Goal: Transaction & Acquisition: Purchase product/service

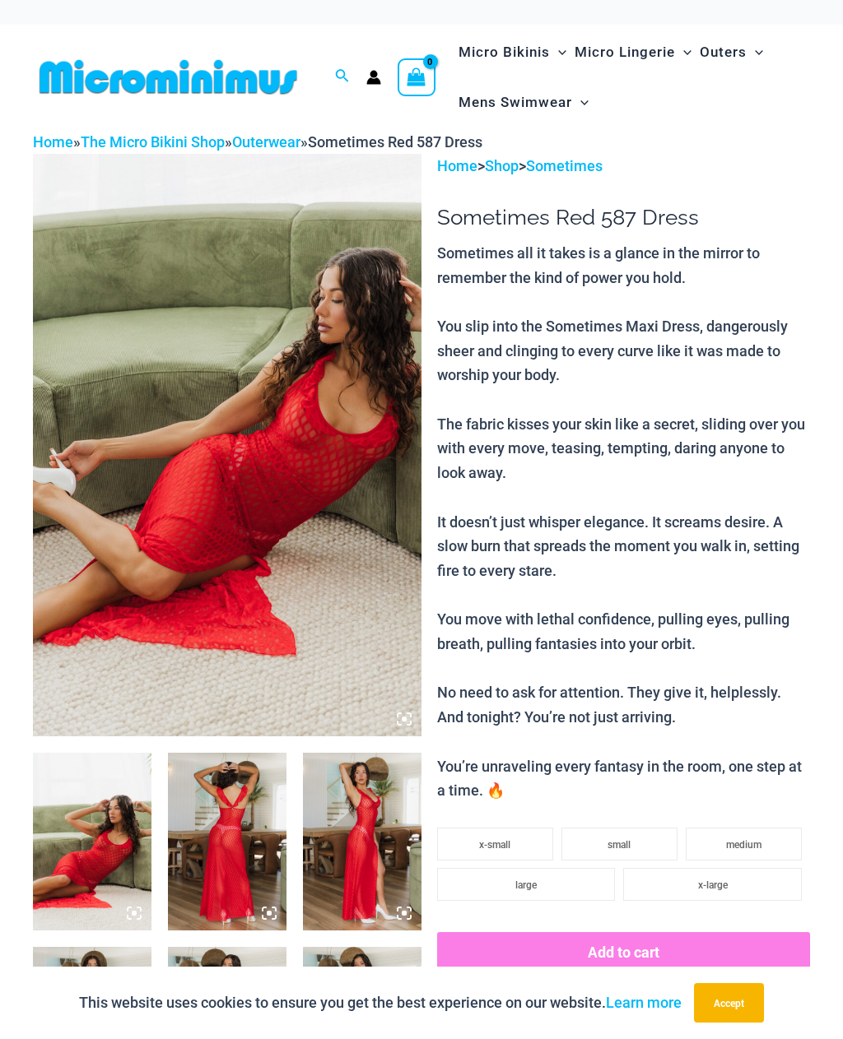
click at [750, 992] on button "Accept" at bounding box center [729, 1002] width 70 height 39
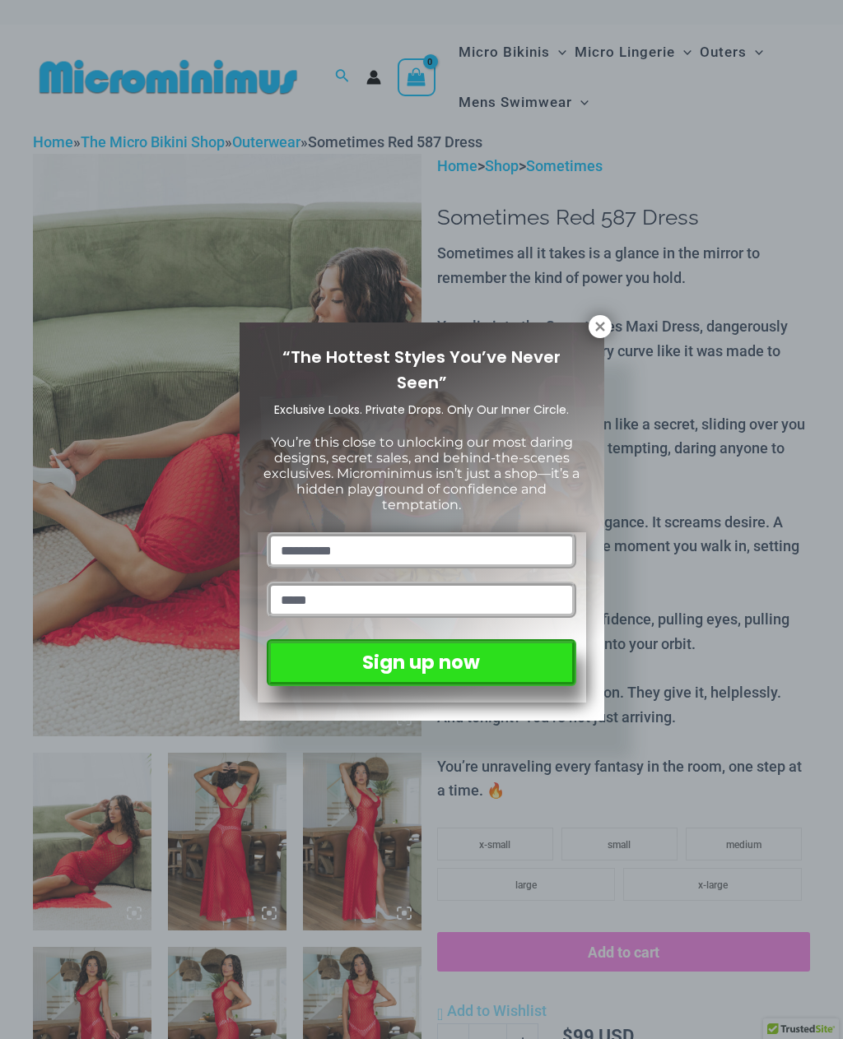
click at [600, 332] on icon at bounding box center [599, 326] width 15 height 15
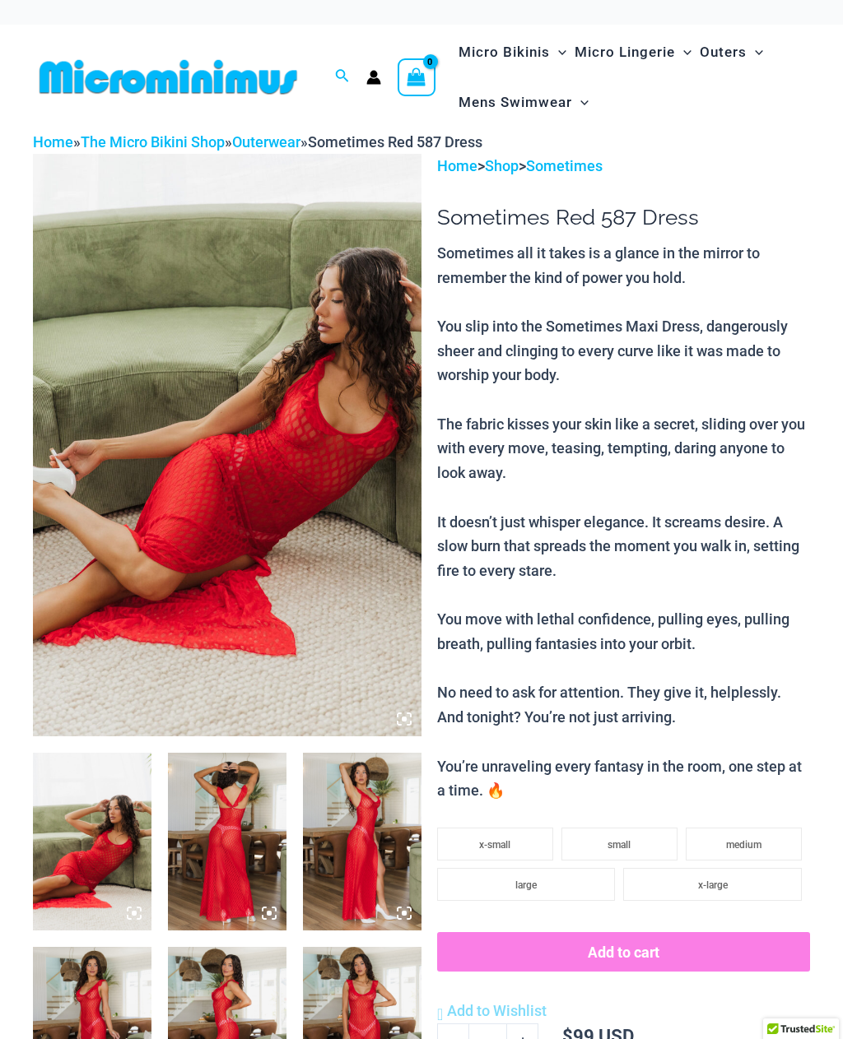
click at [403, 715] on icon at bounding box center [404, 719] width 15 height 15
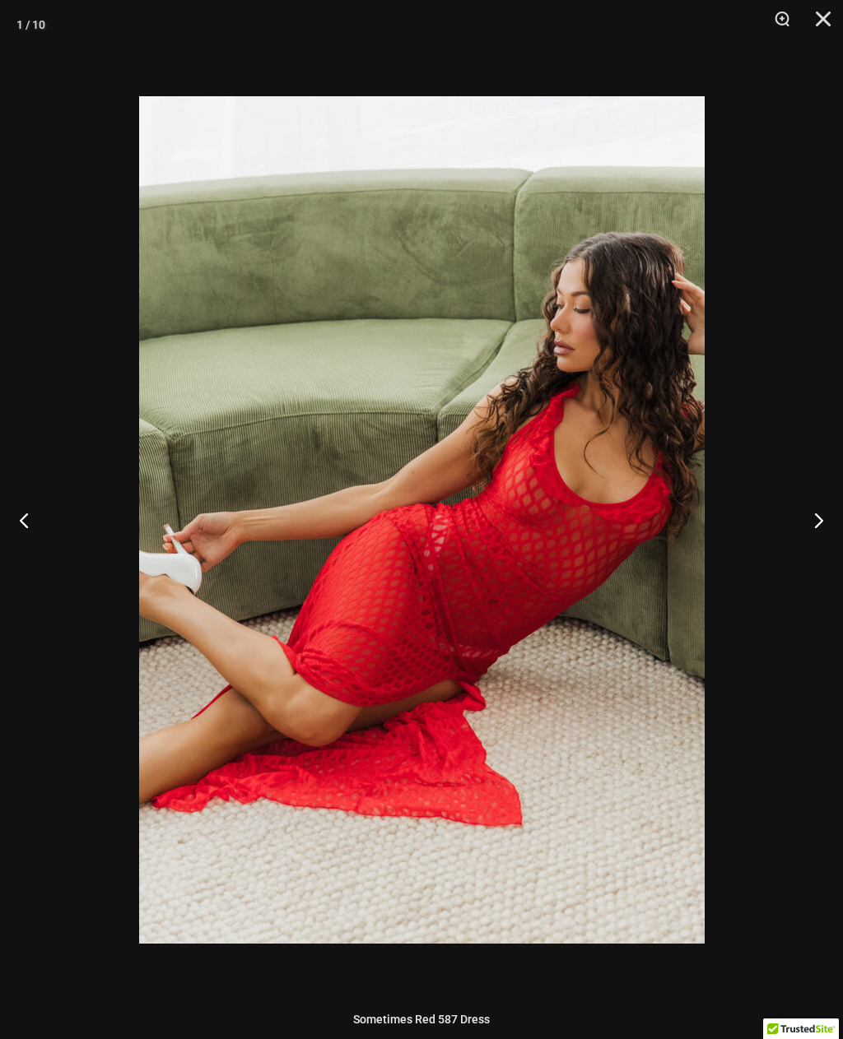
click at [341, 369] on img at bounding box center [421, 519] width 565 height 847
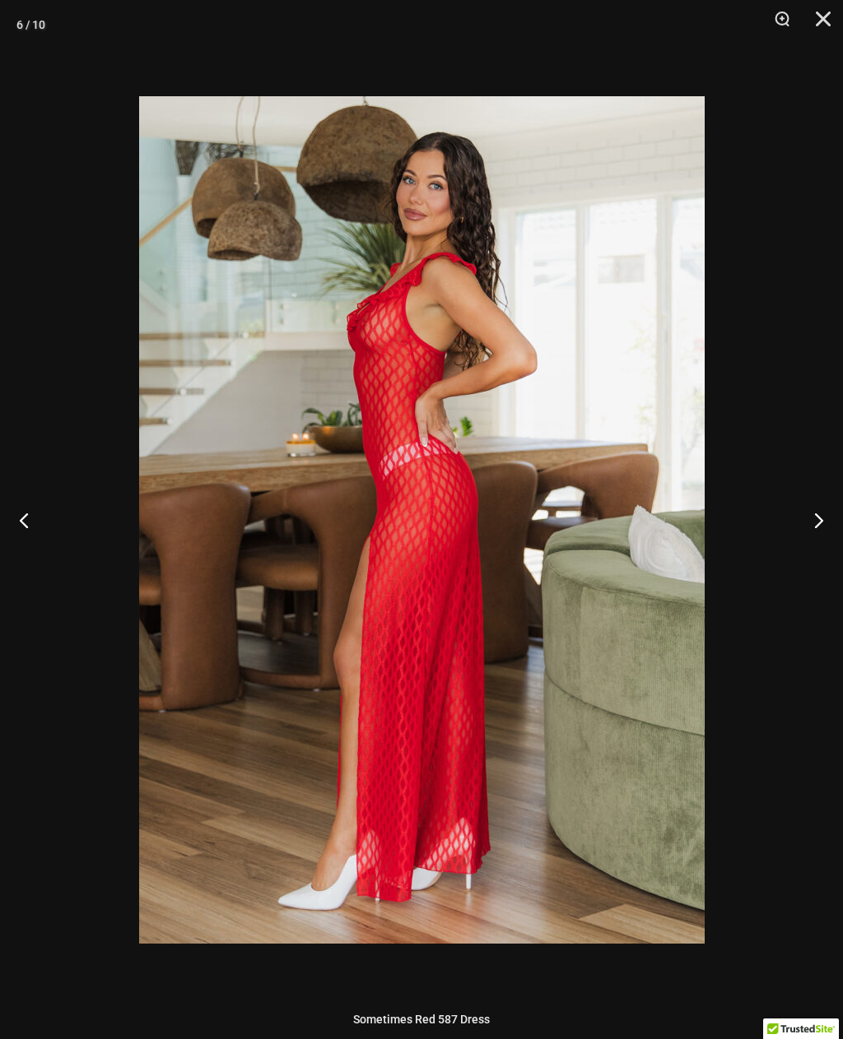
click at [829, 517] on button "Next" at bounding box center [812, 520] width 62 height 82
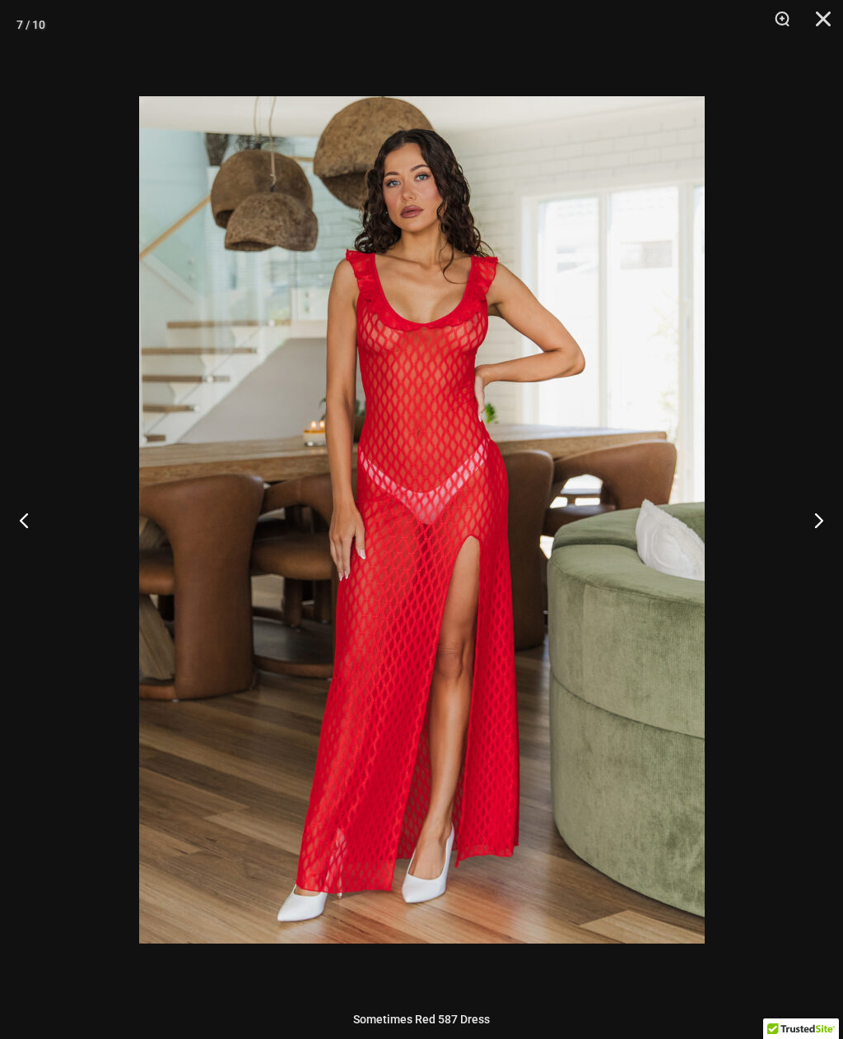
click at [829, 516] on button "Next" at bounding box center [812, 520] width 62 height 82
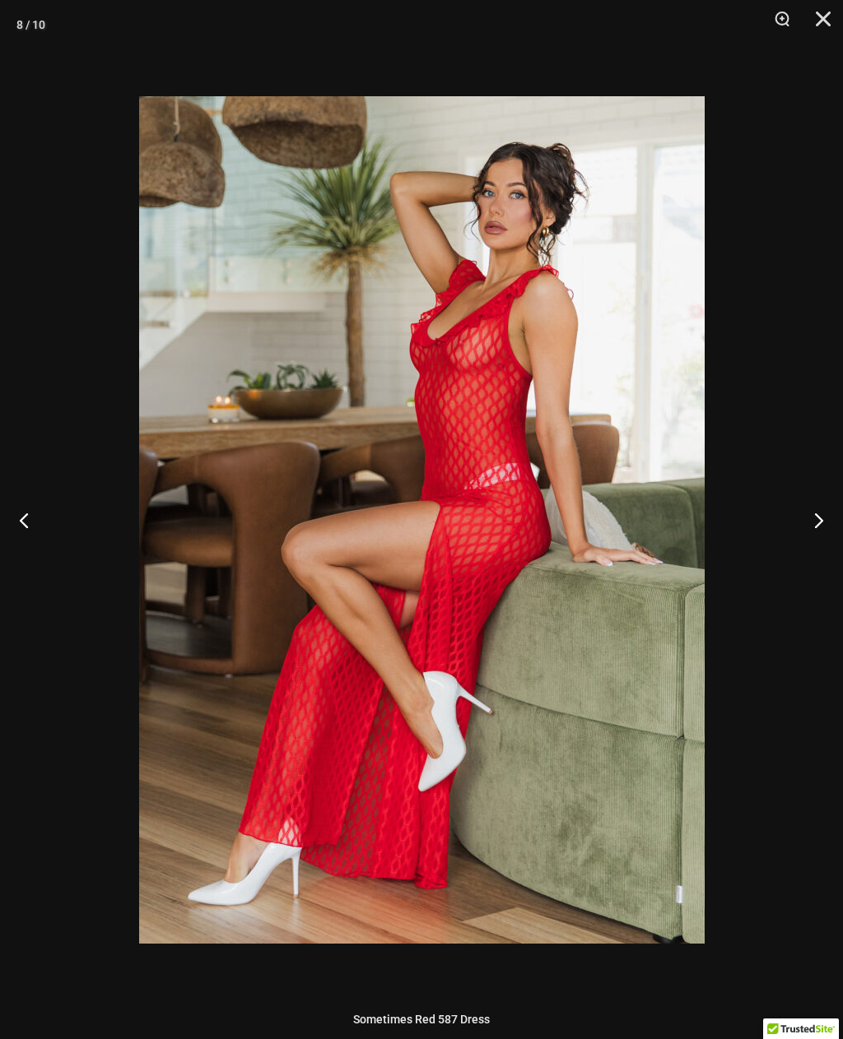
click at [21, 522] on button "Previous" at bounding box center [31, 520] width 62 height 82
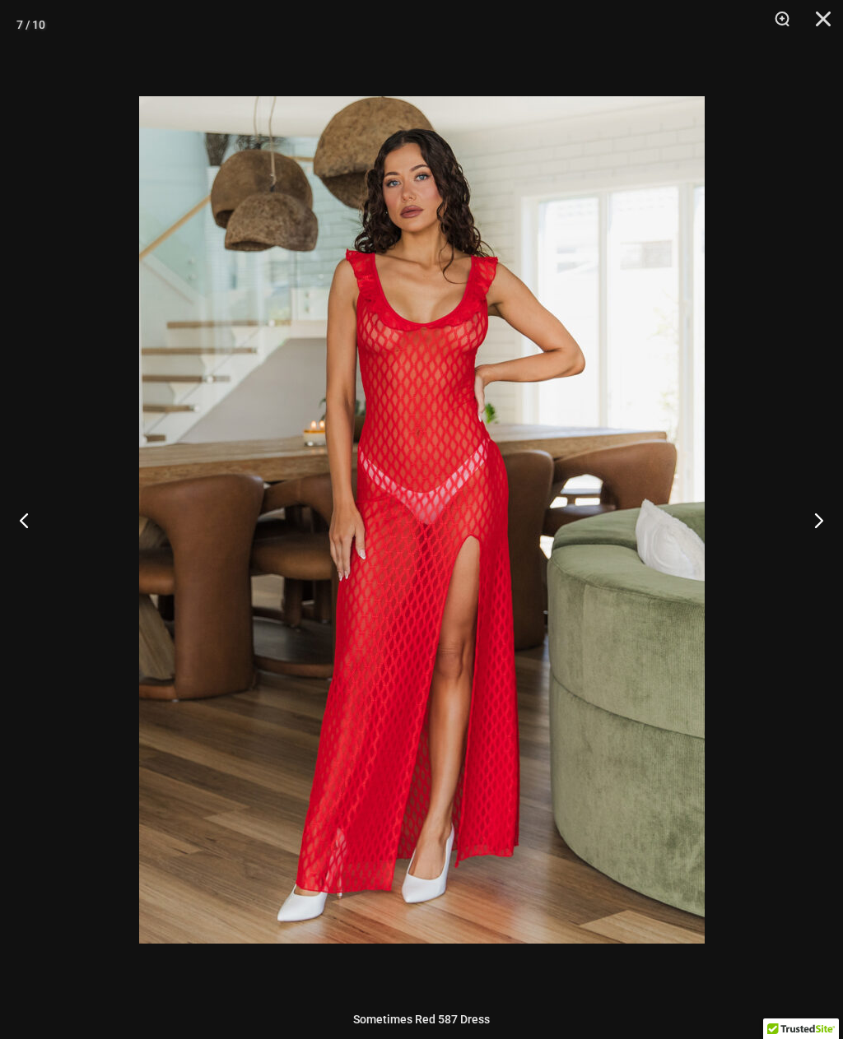
click at [822, 514] on button "Next" at bounding box center [812, 520] width 62 height 82
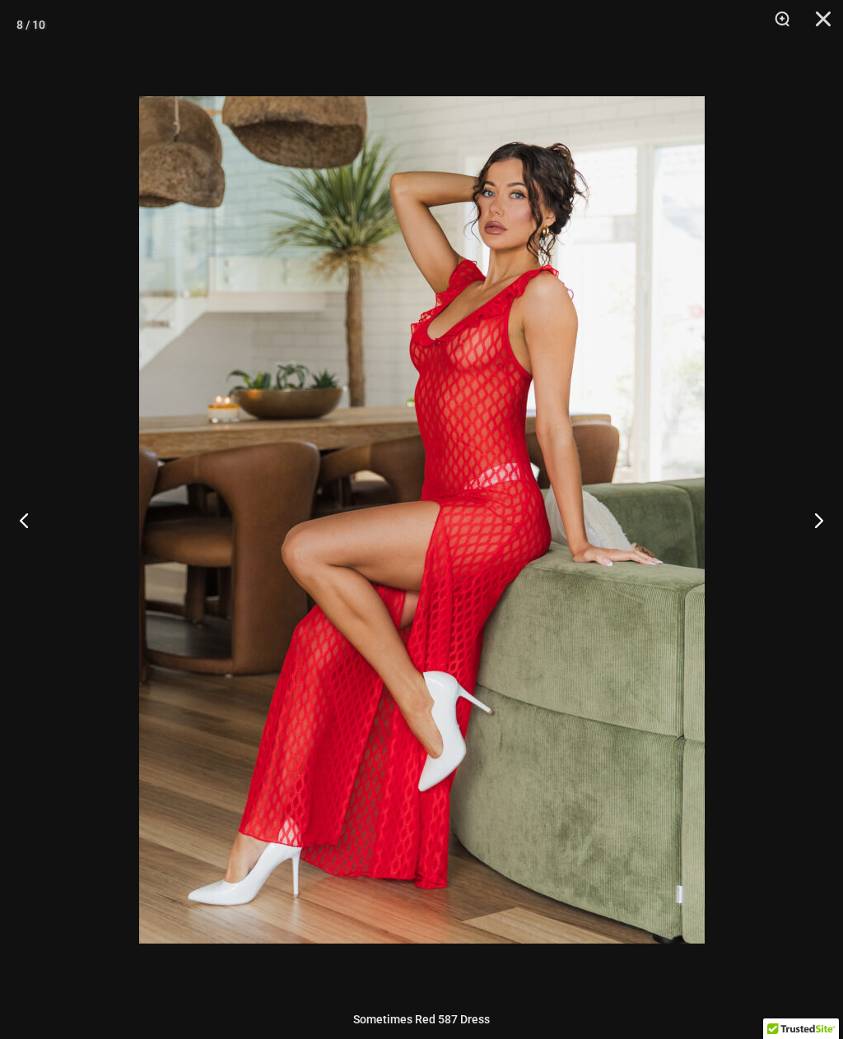
click at [820, 525] on button "Next" at bounding box center [812, 520] width 62 height 82
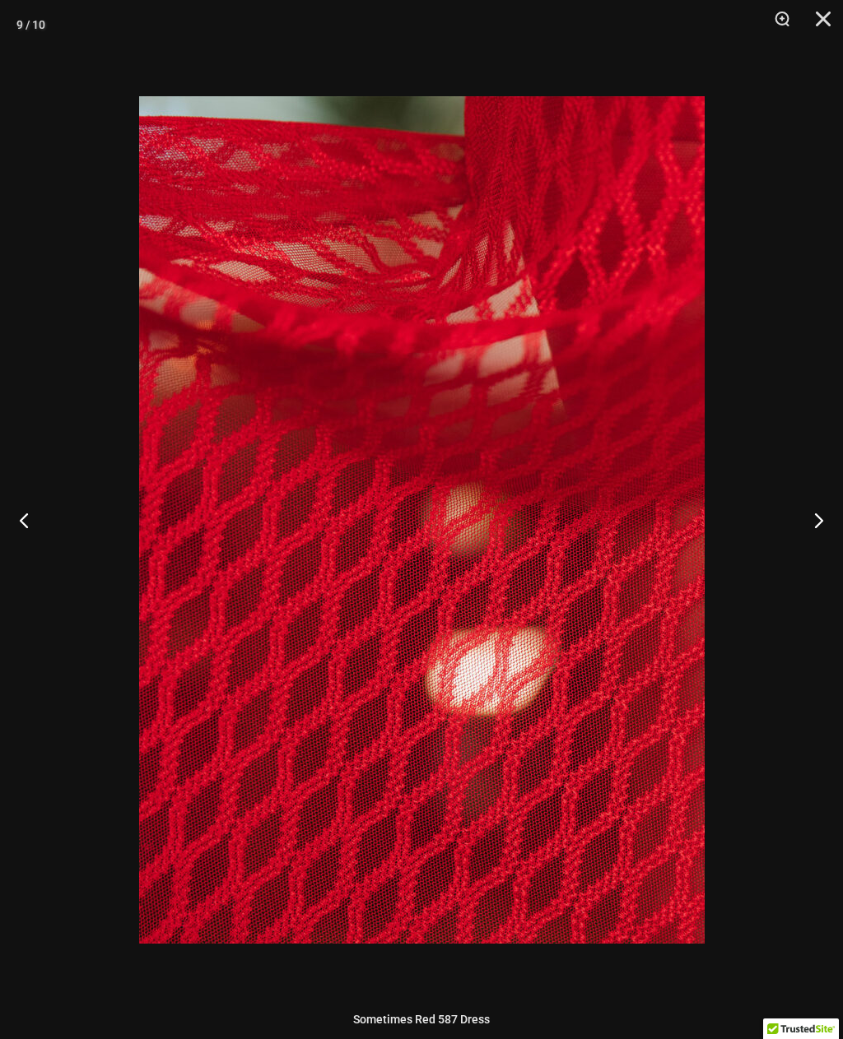
click at [810, 511] on button "Next" at bounding box center [812, 520] width 62 height 82
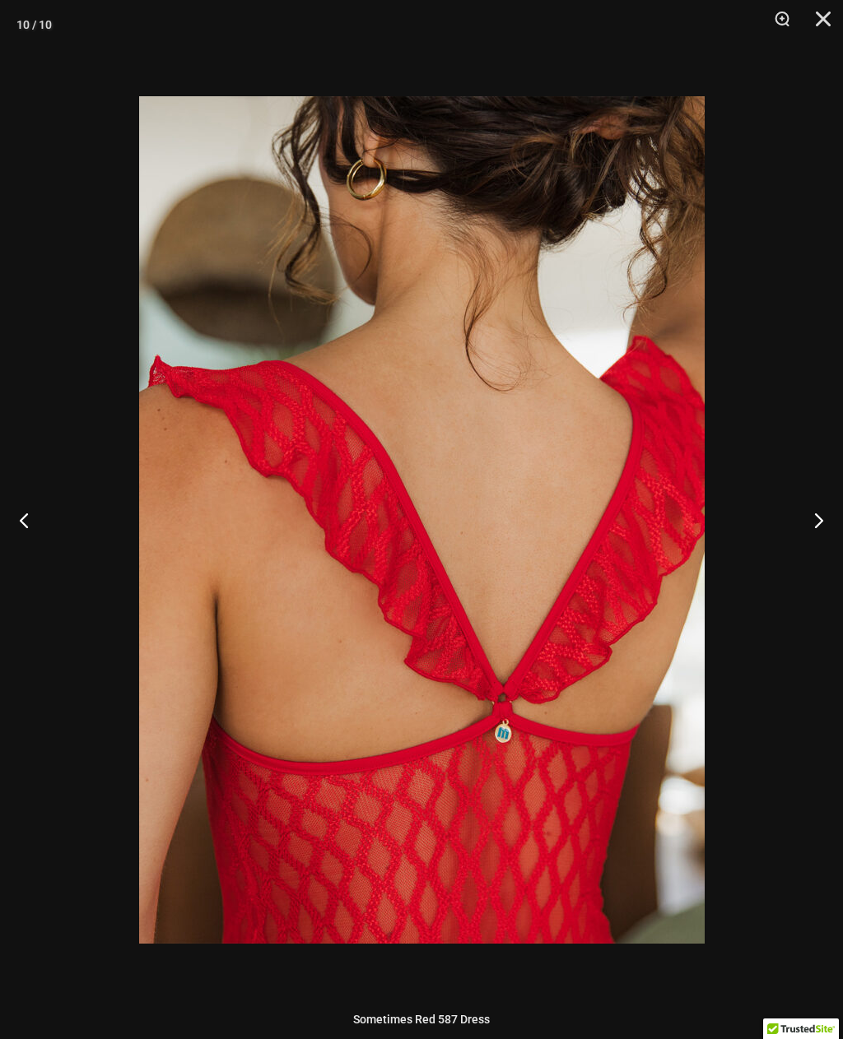
click at [810, 511] on button "Next" at bounding box center [812, 520] width 62 height 82
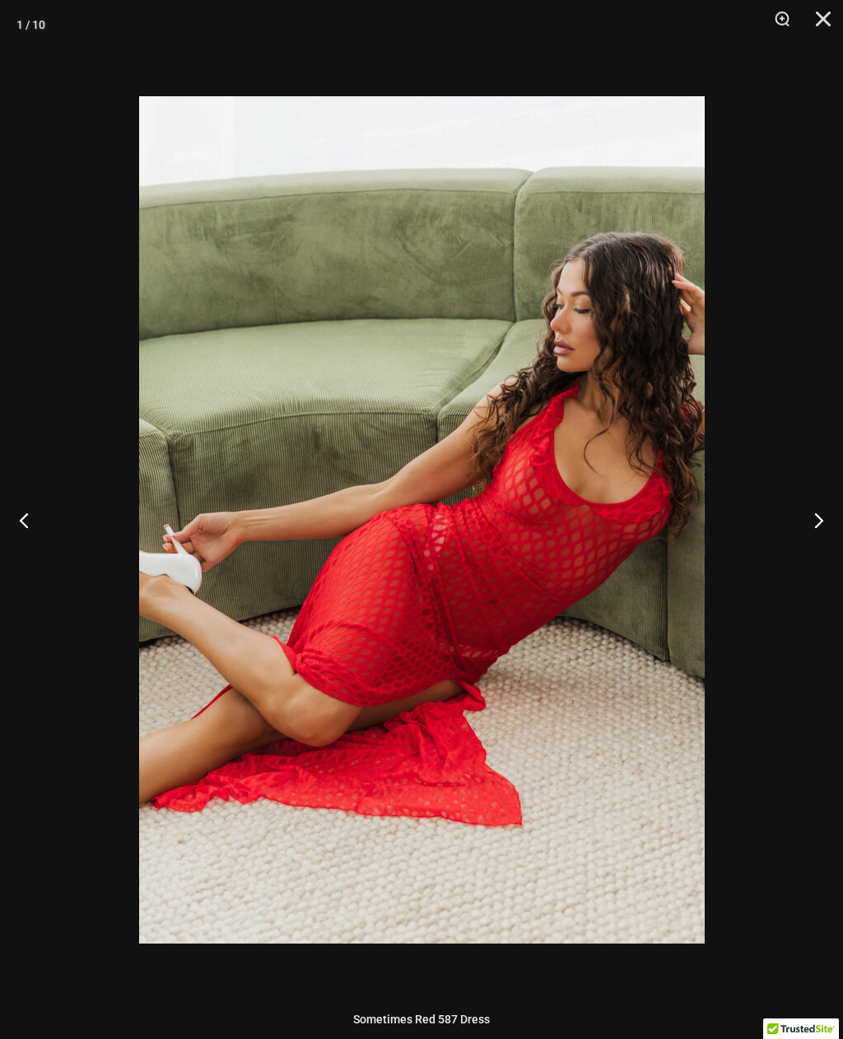
click at [822, 23] on button "Close" at bounding box center [816, 24] width 41 height 49
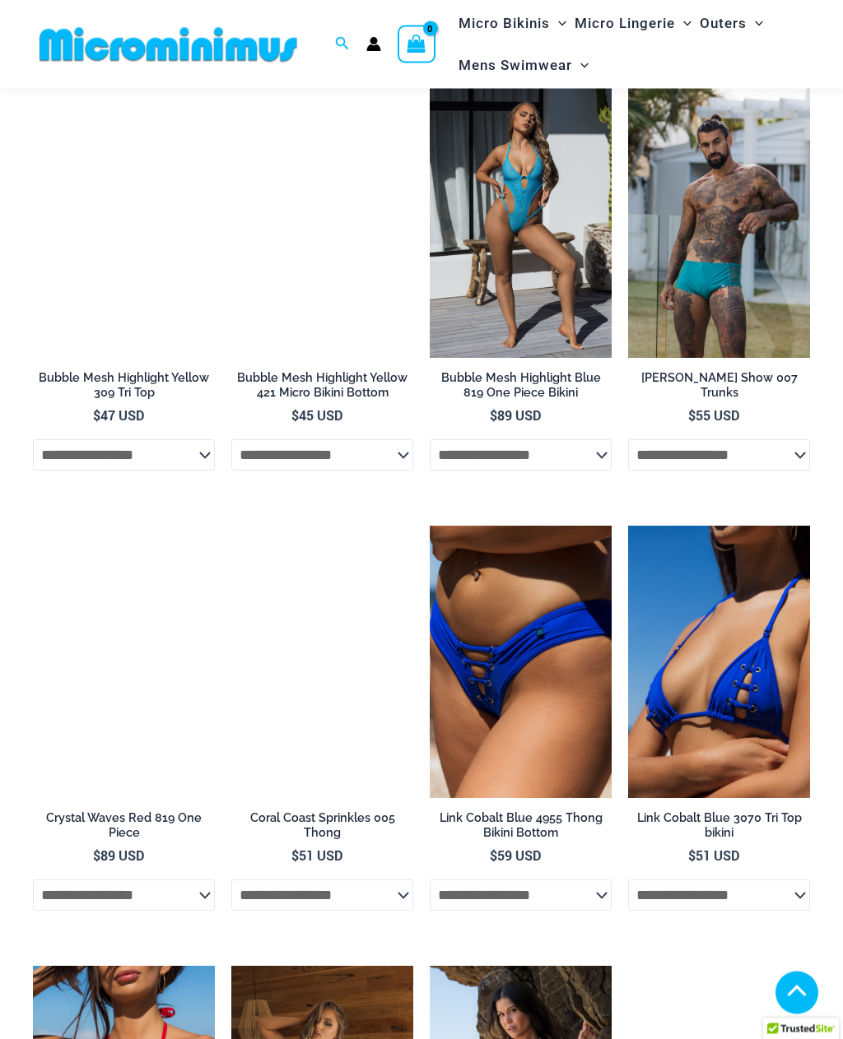
scroll to position [1368, 0]
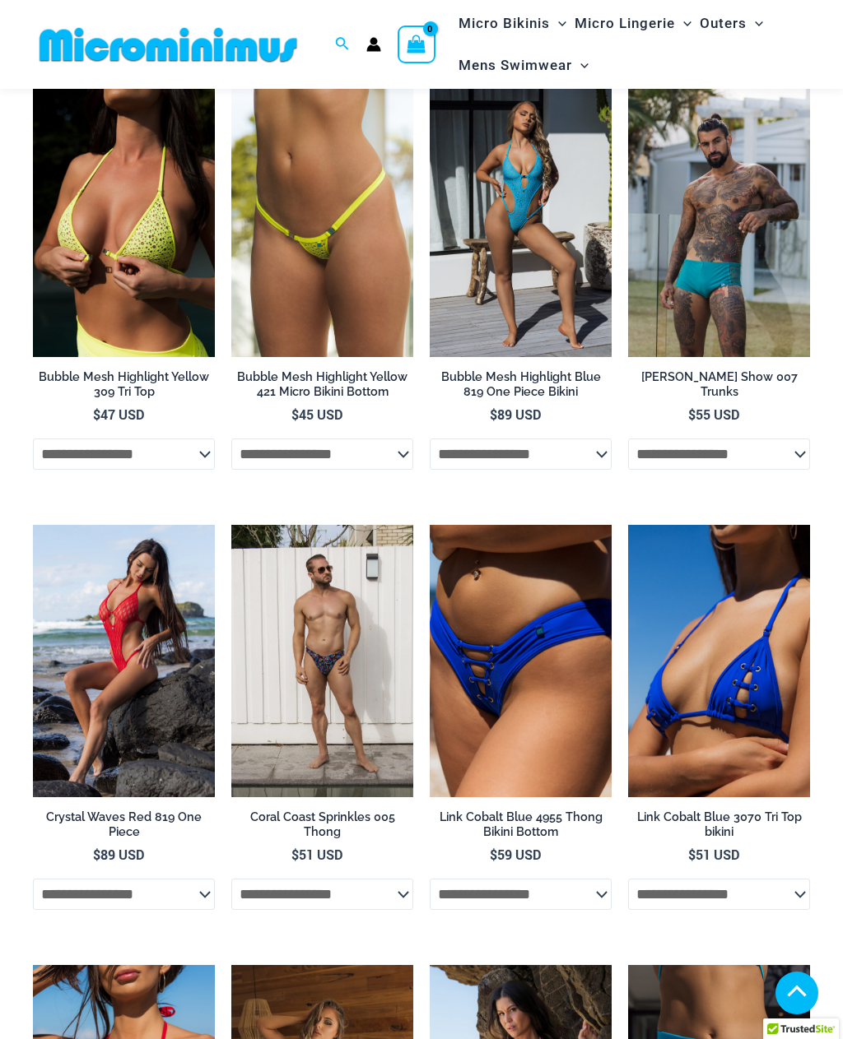
click at [628, 85] on img at bounding box center [628, 85] width 0 height 0
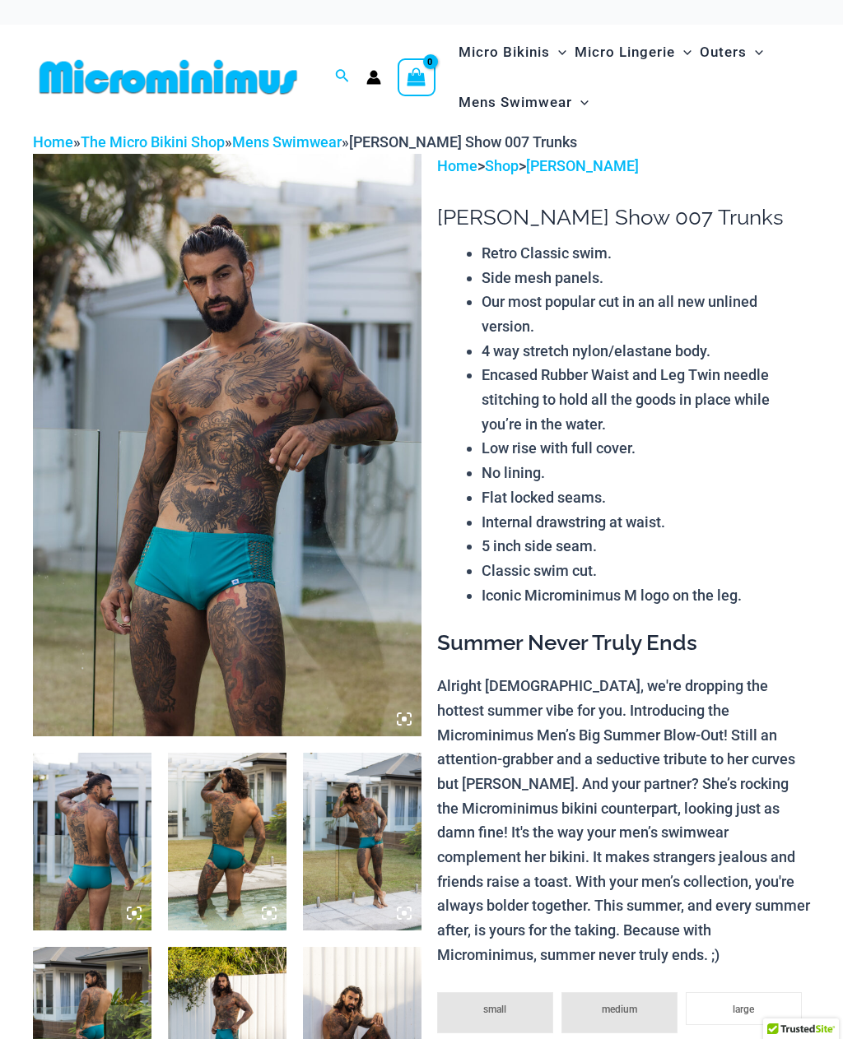
click at [411, 714] on img at bounding box center [227, 445] width 388 height 583
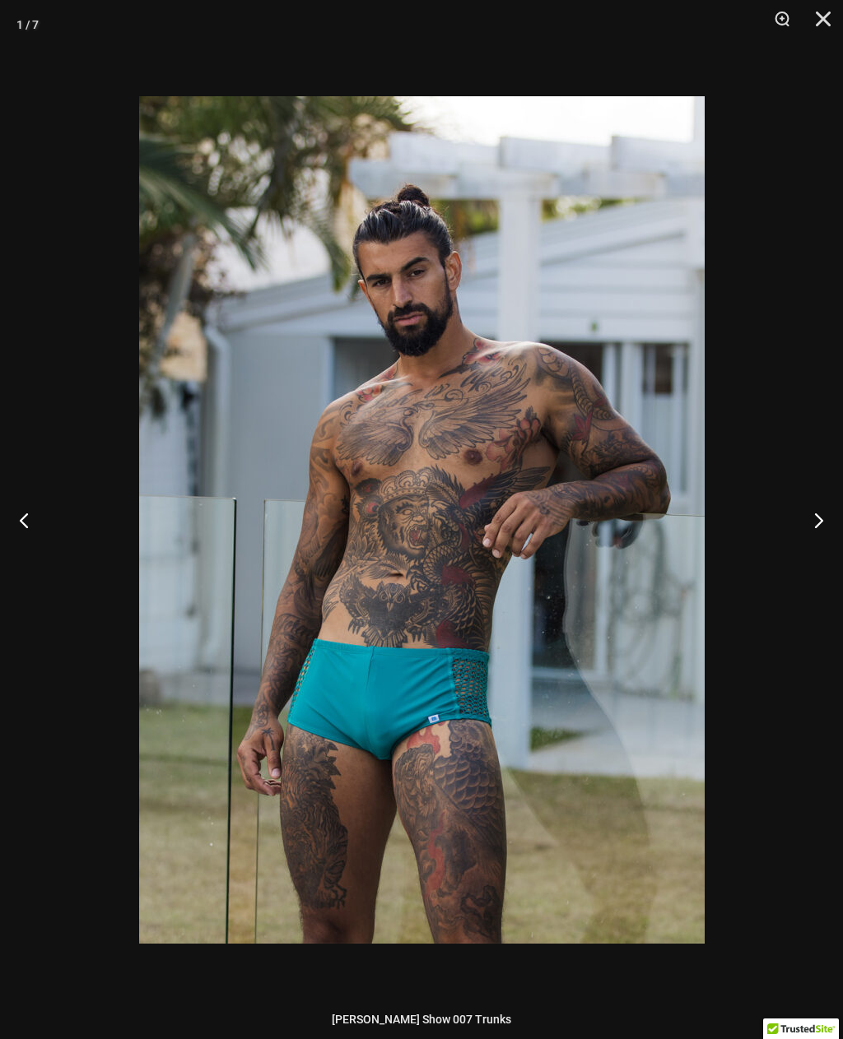
click at [111, 410] on div at bounding box center [421, 519] width 843 height 1039
click at [819, 519] on button "Next" at bounding box center [812, 520] width 62 height 82
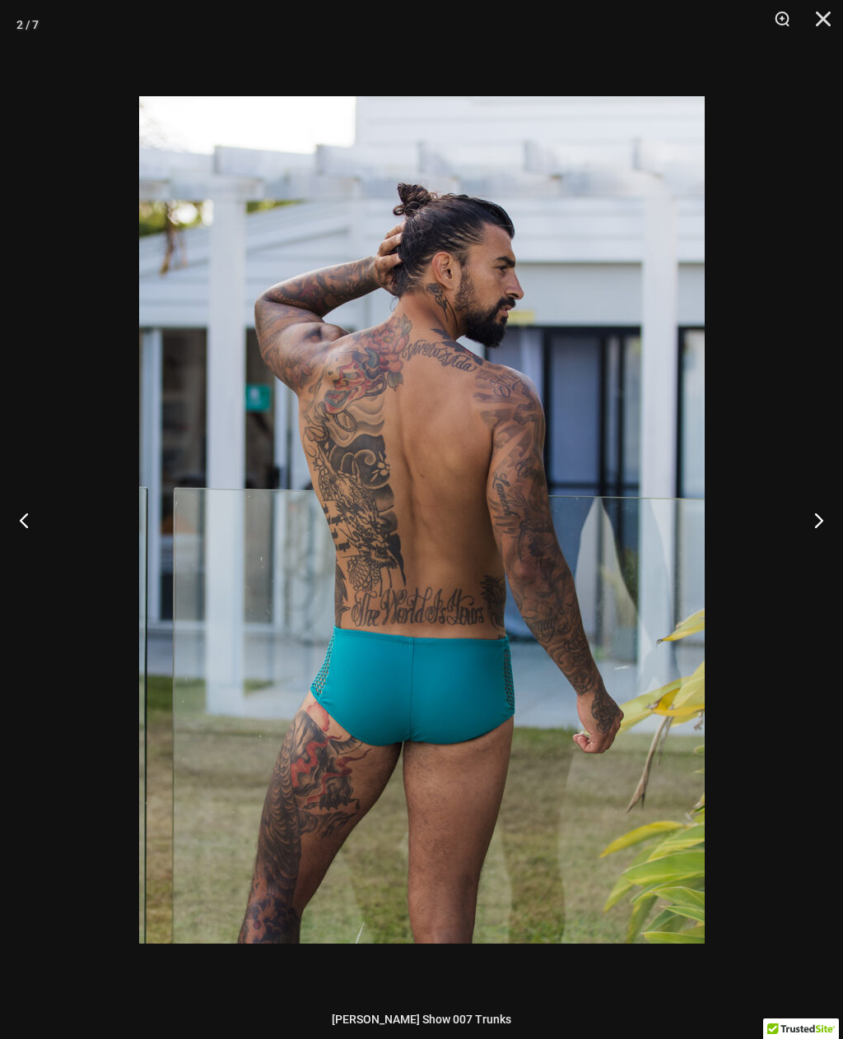
click at [823, 525] on button "Next" at bounding box center [812, 520] width 62 height 82
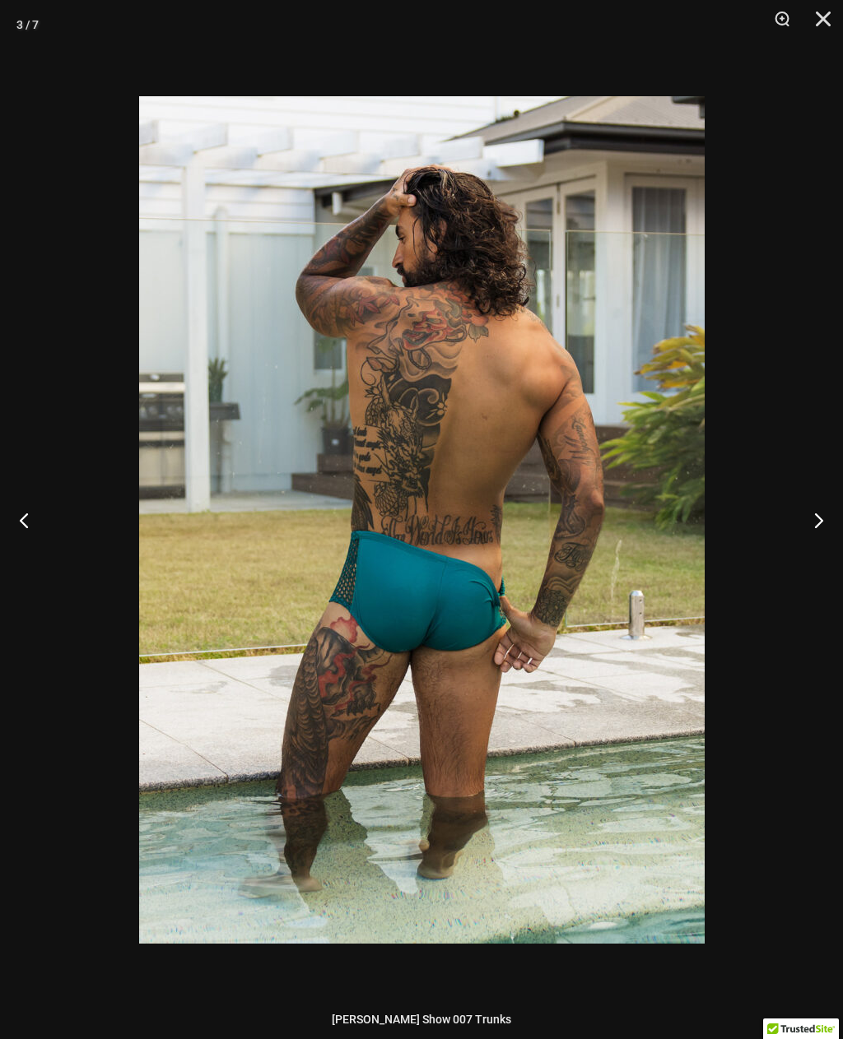
click at [813, 529] on button "Next" at bounding box center [812, 520] width 62 height 82
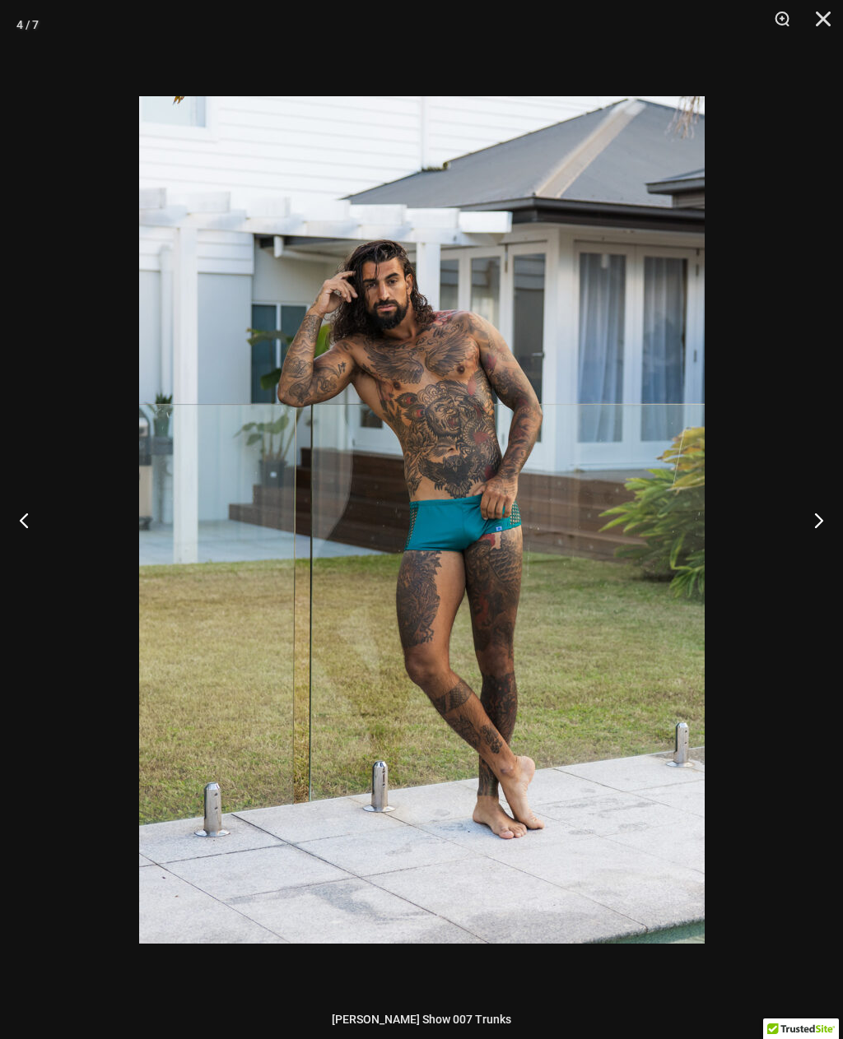
click at [806, 517] on button "Next" at bounding box center [812, 520] width 62 height 82
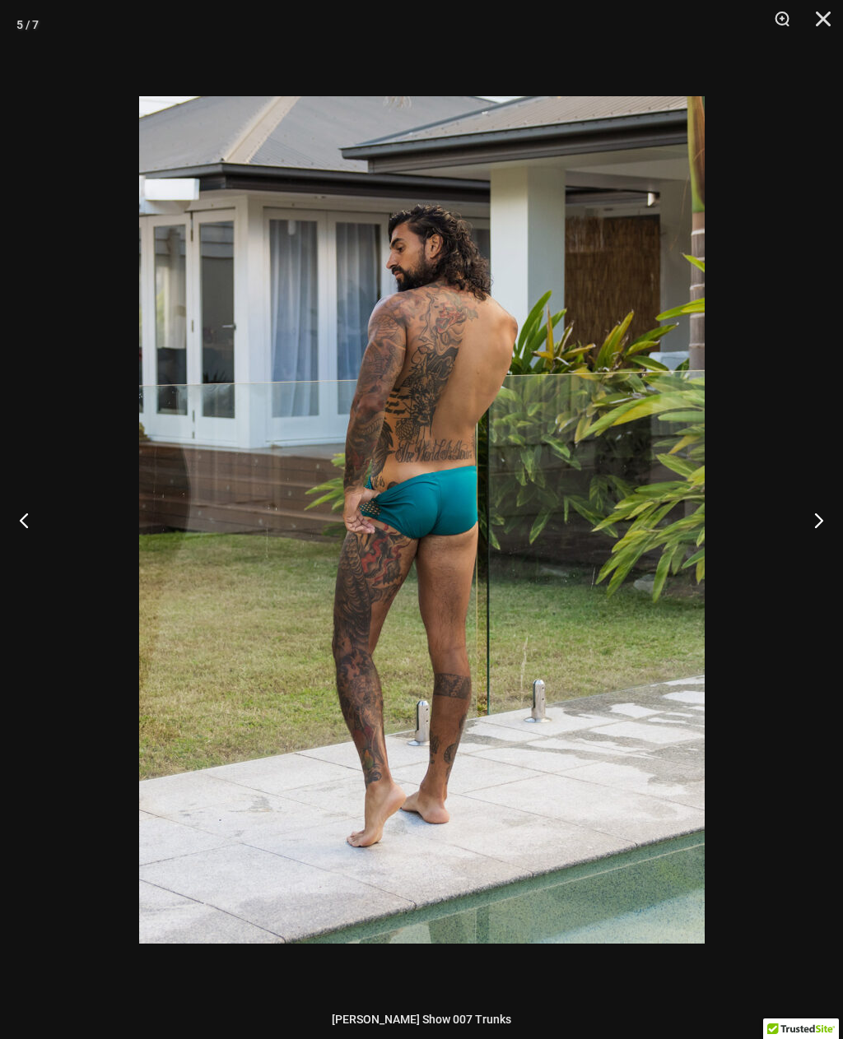
click at [812, 509] on button "Next" at bounding box center [812, 520] width 62 height 82
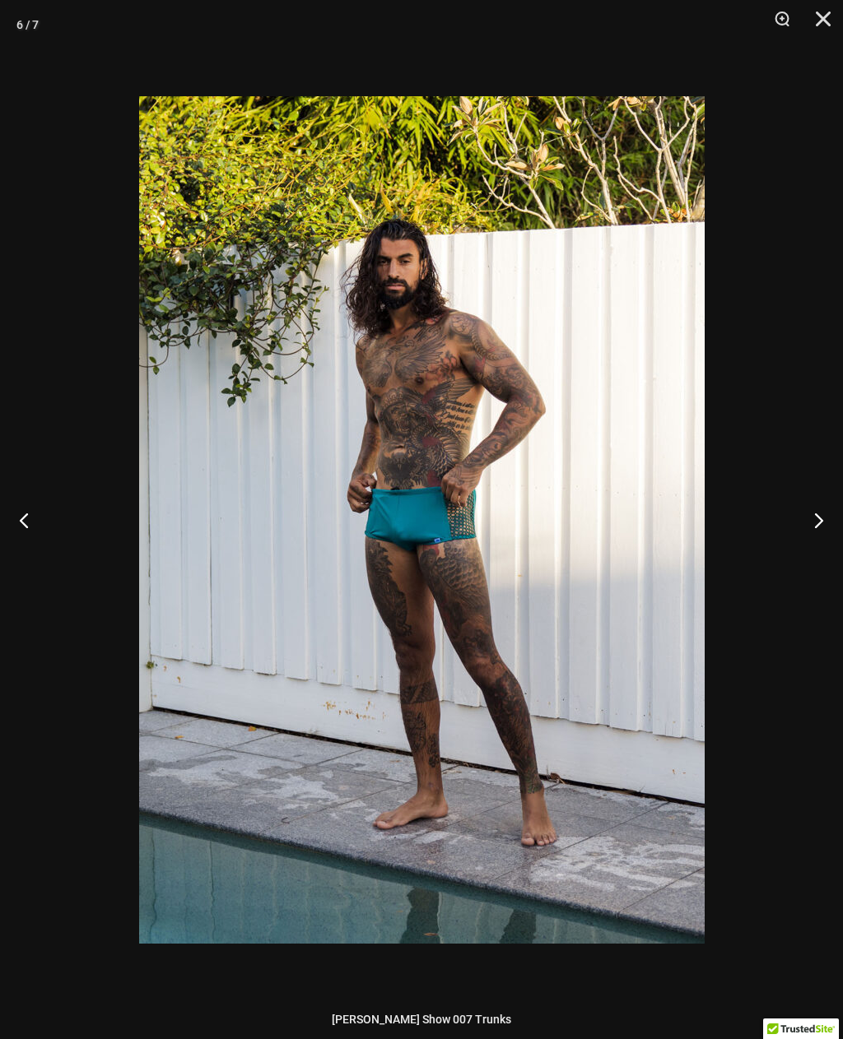
click at [821, 518] on button "Next" at bounding box center [812, 520] width 62 height 82
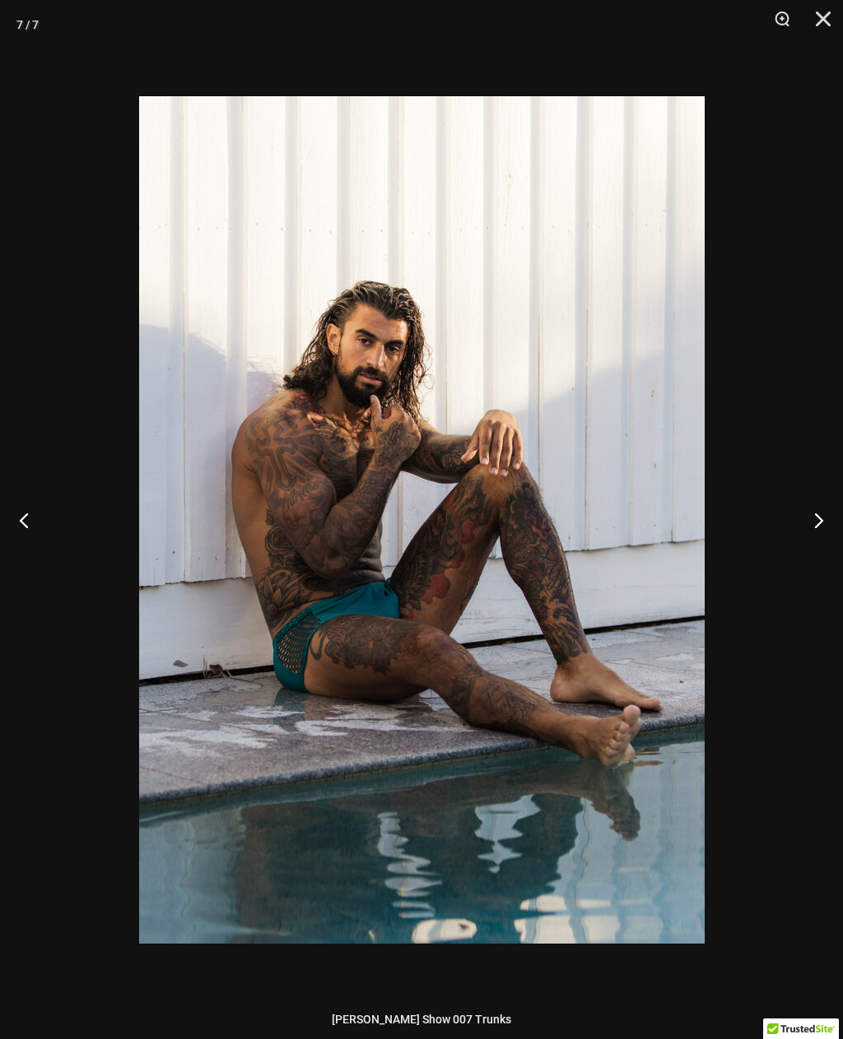
click at [814, 522] on button "Next" at bounding box center [812, 520] width 62 height 82
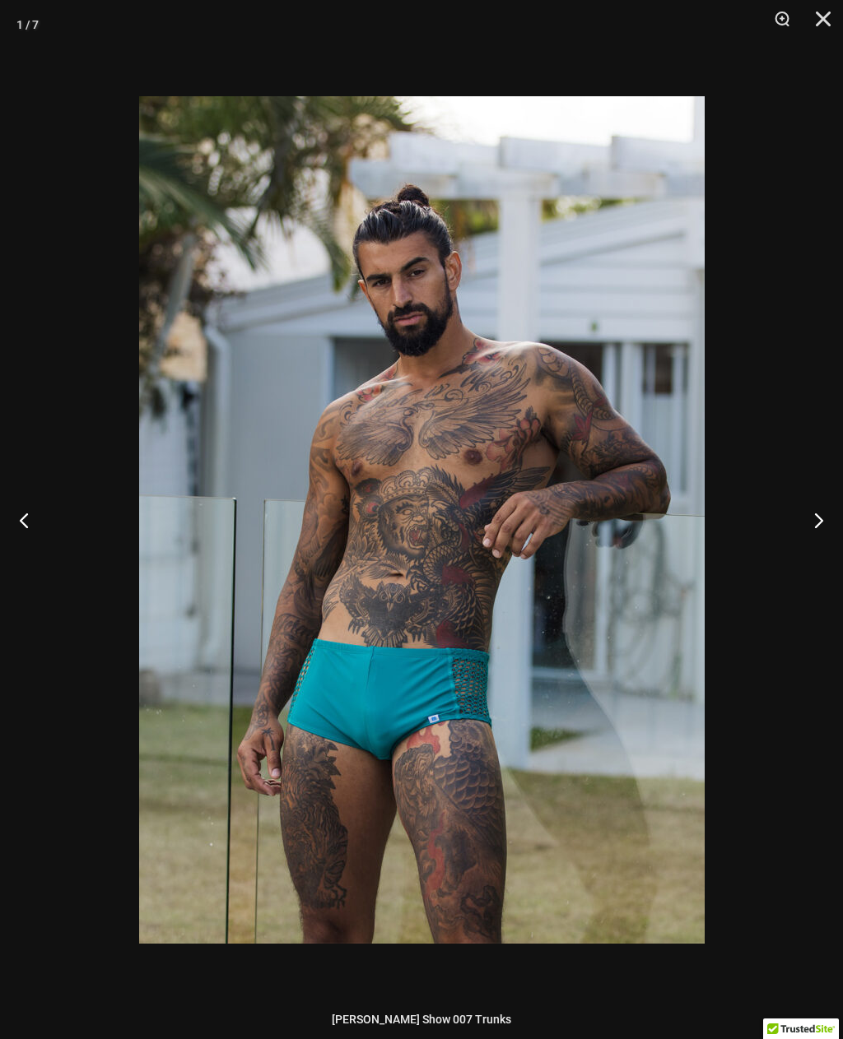
click at [833, 30] on button "Close" at bounding box center [816, 24] width 41 height 49
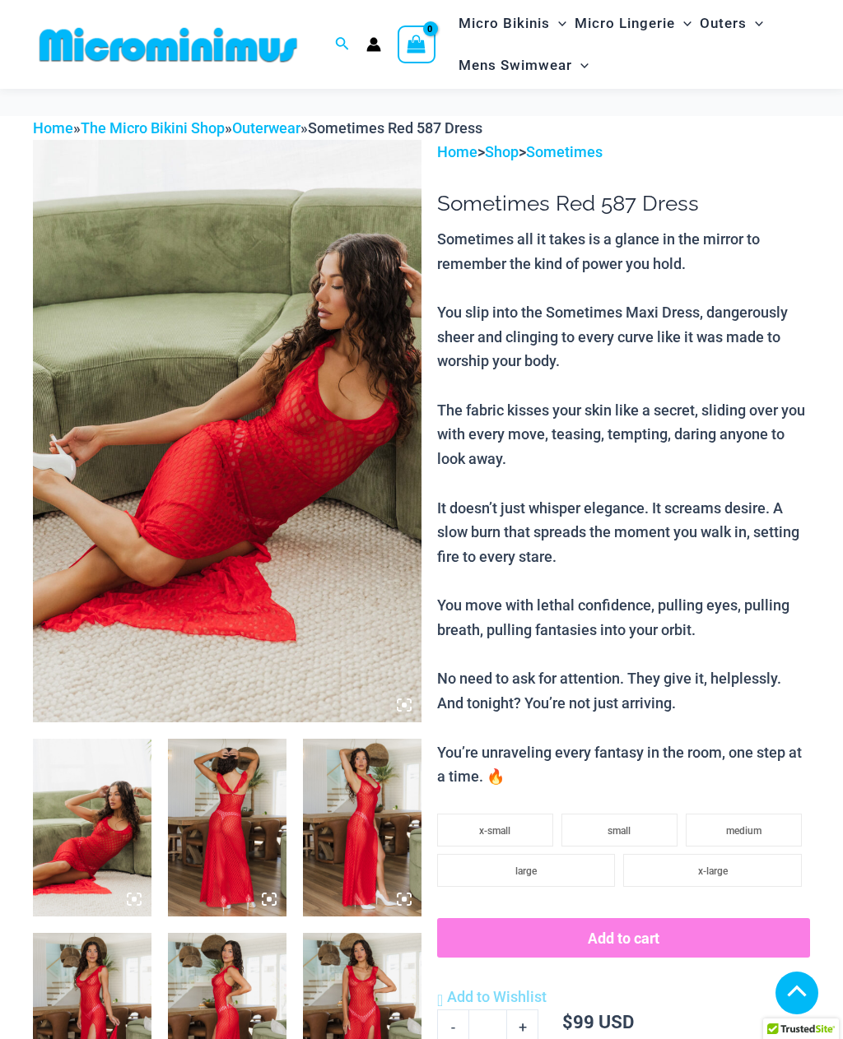
scroll to position [1663, 0]
